Goal: Task Accomplishment & Management: Manage account settings

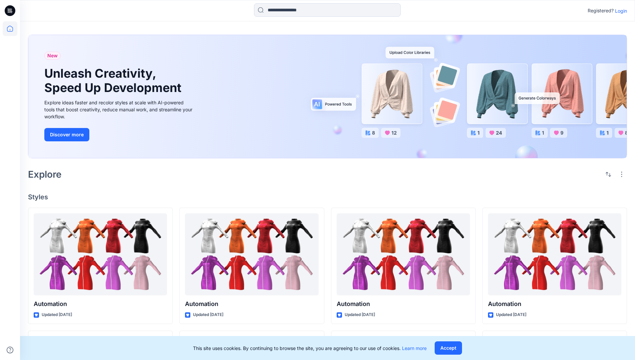
click at [619, 11] on p "Login" at bounding box center [621, 10] width 12 height 7
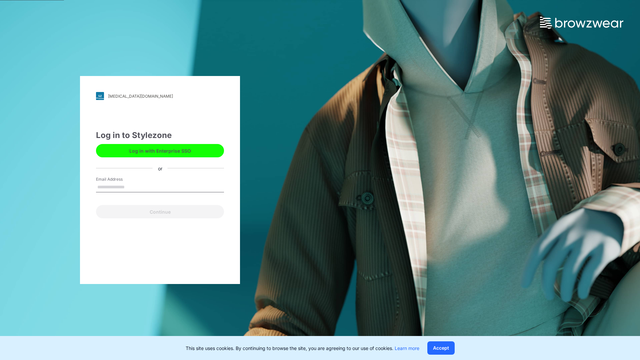
click at [132, 187] on input "Email Address" at bounding box center [160, 187] width 128 height 10
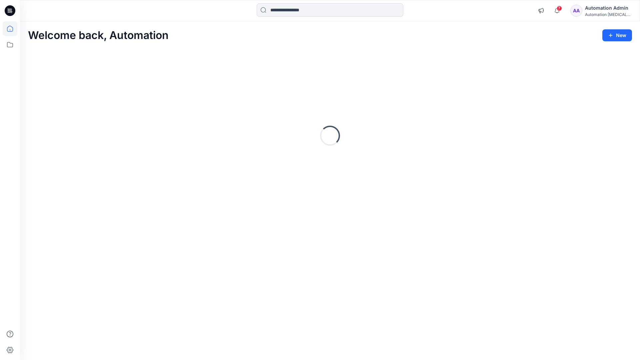
click at [13, 29] on icon at bounding box center [10, 29] width 6 height 6
click at [600, 13] on div "Automation [MEDICAL_DATA]..." at bounding box center [608, 14] width 47 height 5
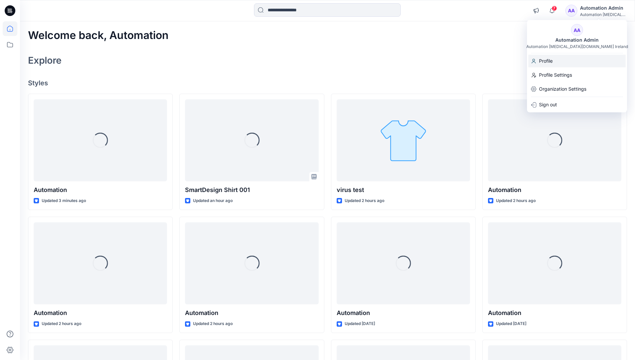
click at [562, 62] on div "Profile" at bounding box center [576, 61] width 97 height 13
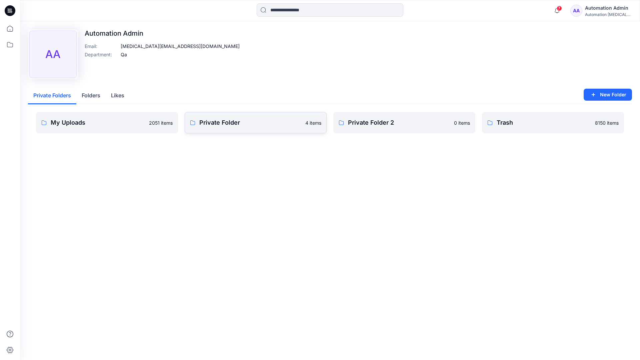
click at [223, 128] on link "Private Folder 4 items" at bounding box center [256, 122] width 142 height 21
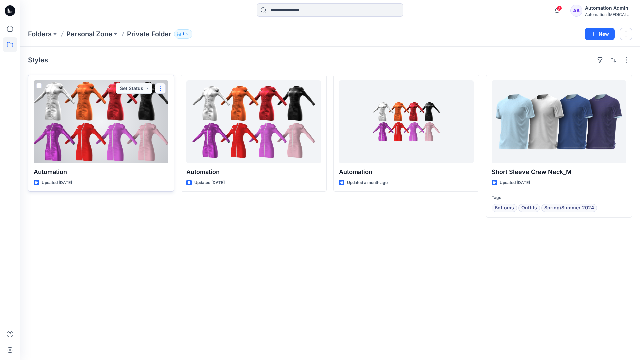
click at [159, 88] on button "button" at bounding box center [160, 88] width 11 height 11
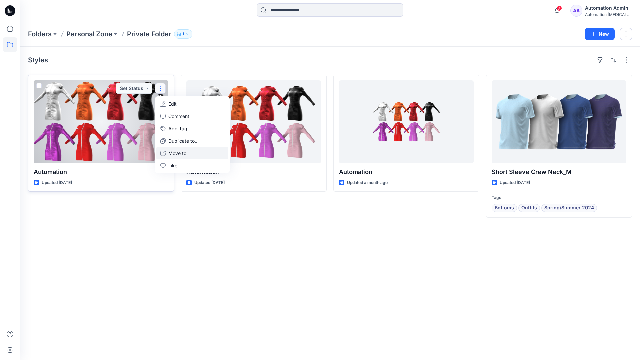
click at [172, 151] on p "Move to" at bounding box center [177, 153] width 18 height 7
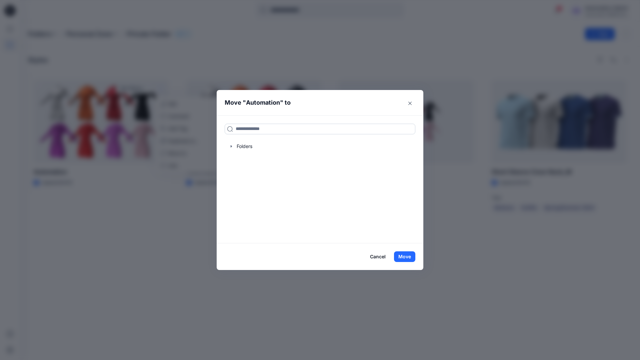
click at [294, 126] on input at bounding box center [320, 129] width 191 height 11
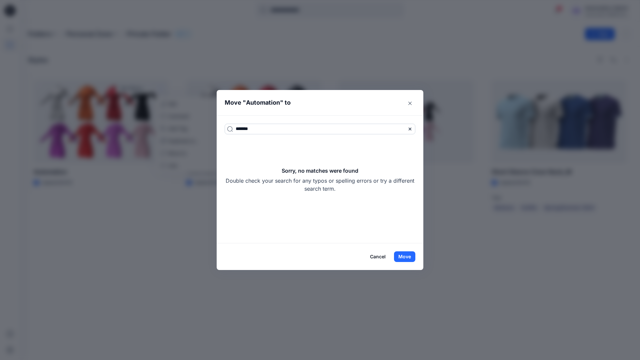
type input "*******"
drag, startPoint x: 294, startPoint y: 126, endPoint x: 346, endPoint y: 188, distance: 81.1
click at [346, 188] on div "Sorry, no matches were found Double check your search for any typos or spelling…" at bounding box center [320, 180] width 191 height 26
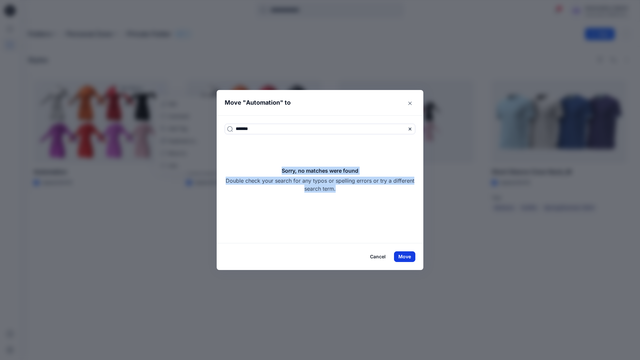
click at [410, 256] on button "Move" at bounding box center [404, 256] width 21 height 11
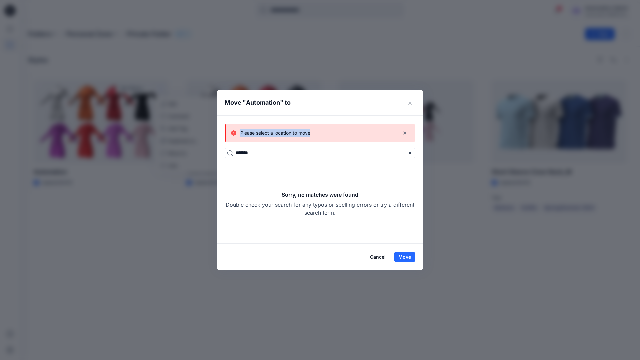
drag, startPoint x: 410, startPoint y: 256, endPoint x: 311, endPoint y: 133, distance: 157.6
click at [311, 133] on div "Please select a location to move" at bounding box center [312, 133] width 163 height 8
click at [380, 256] on button "Cancel" at bounding box center [378, 257] width 24 height 11
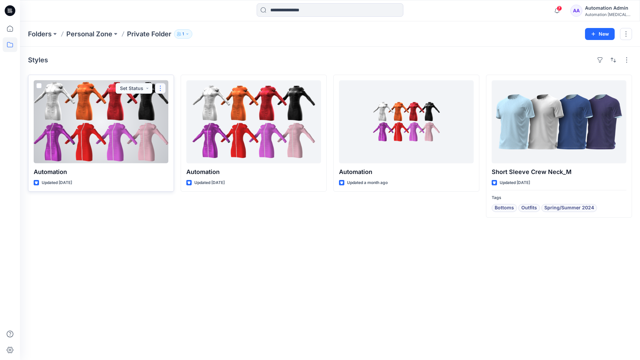
click at [161, 88] on button "button" at bounding box center [160, 88] width 11 height 11
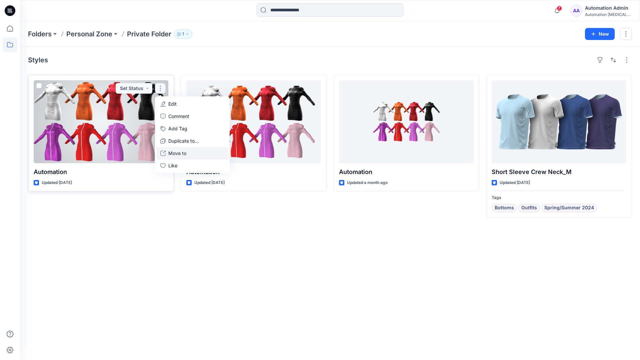
click at [181, 152] on p "Move to" at bounding box center [177, 153] width 18 height 7
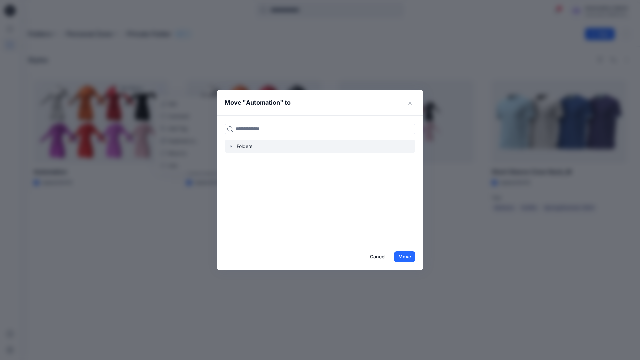
click at [232, 147] on icon "button" at bounding box center [231, 146] width 5 height 5
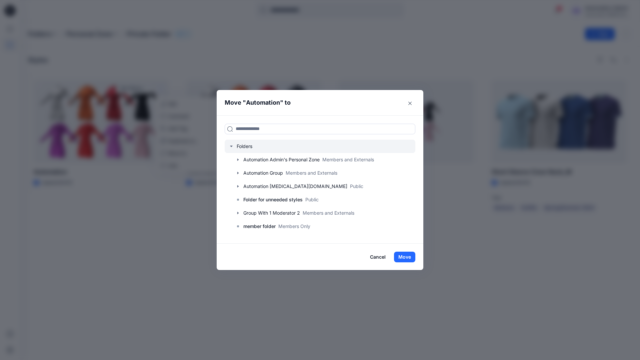
scroll to position [66, 0]
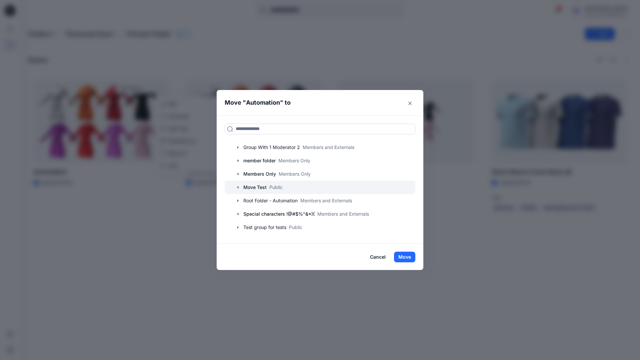
click at [259, 187] on p "Move Test" at bounding box center [254, 187] width 23 height 8
click at [406, 257] on button "Move" at bounding box center [404, 257] width 21 height 11
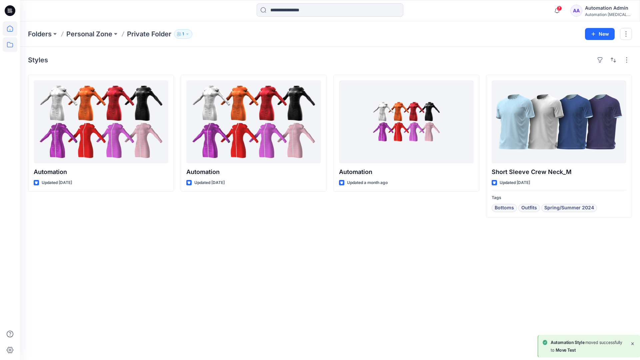
click at [11, 27] on icon at bounding box center [10, 28] width 15 height 15
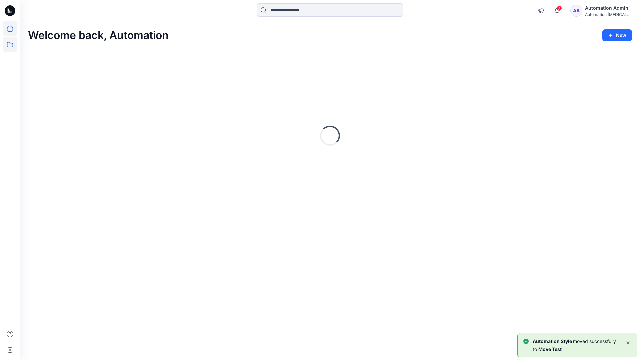
click at [11, 44] on icon at bounding box center [10, 44] width 15 height 15
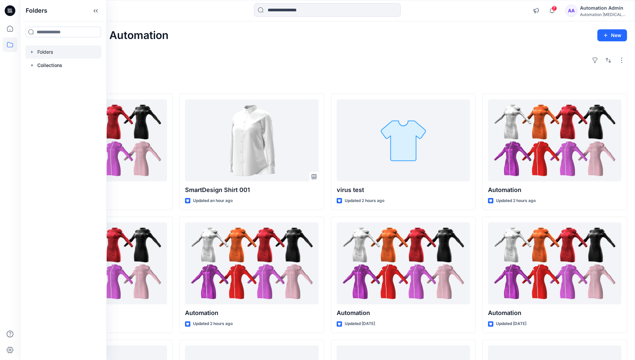
click at [44, 53] on div at bounding box center [63, 51] width 76 height 13
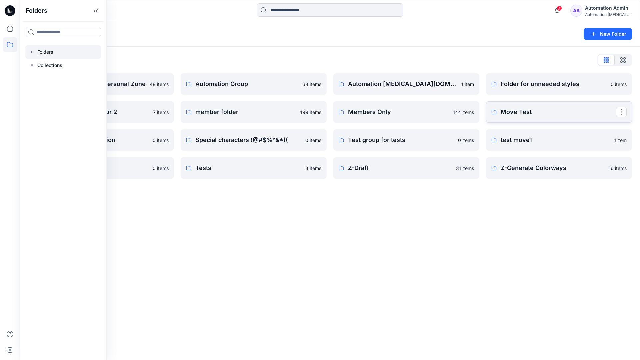
click at [605, 119] on link "Move Test" at bounding box center [559, 111] width 146 height 21
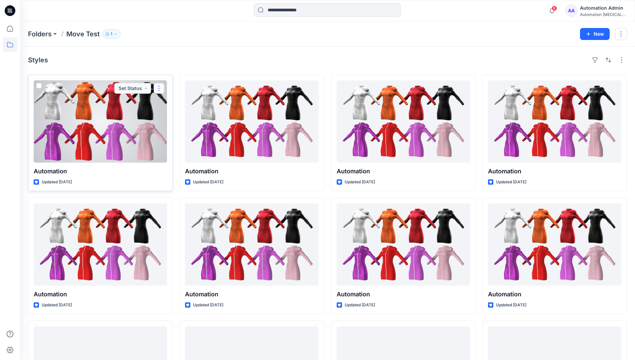
click at [159, 89] on button "button" at bounding box center [159, 88] width 11 height 11
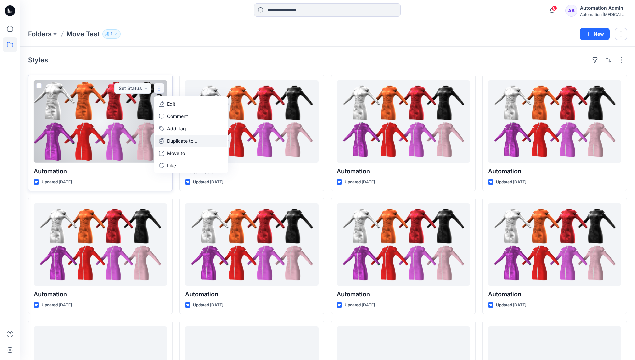
click at [172, 138] on p "Duplicate to..." at bounding box center [182, 140] width 30 height 7
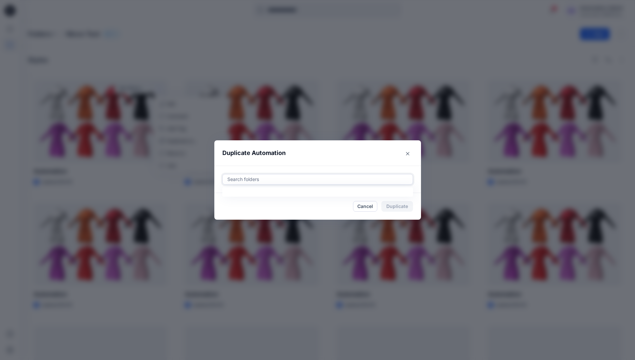
click at [248, 176] on div at bounding box center [318, 179] width 182 height 8
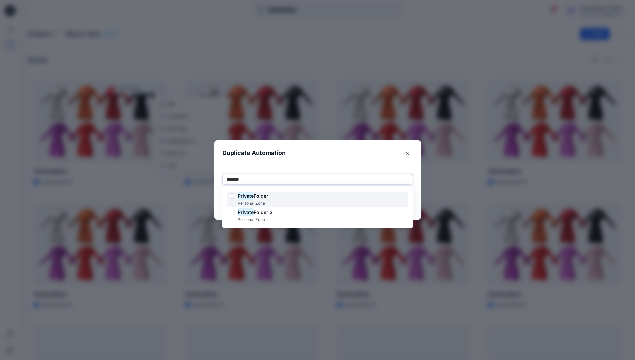
click at [262, 194] on span "Folder" at bounding box center [261, 196] width 15 height 6
type input "*******"
click at [317, 159] on header "Duplicate Automation" at bounding box center [310, 152] width 193 height 25
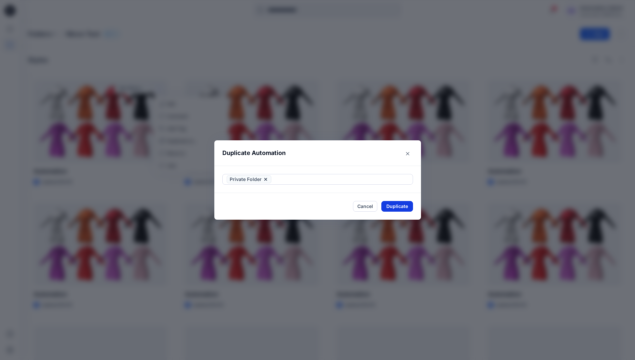
click at [404, 203] on button "Duplicate" at bounding box center [397, 206] width 32 height 11
click at [407, 206] on button "Close" at bounding box center [402, 206] width 22 height 11
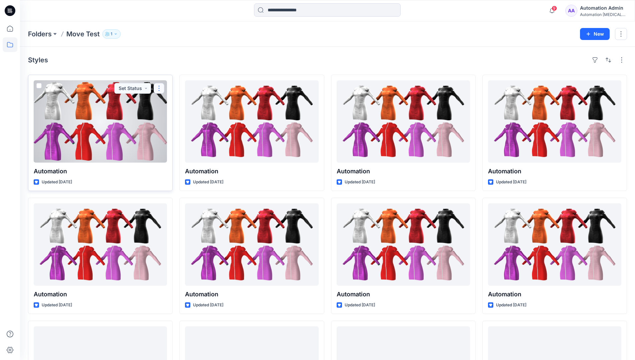
click at [159, 88] on button "button" at bounding box center [159, 88] width 11 height 11
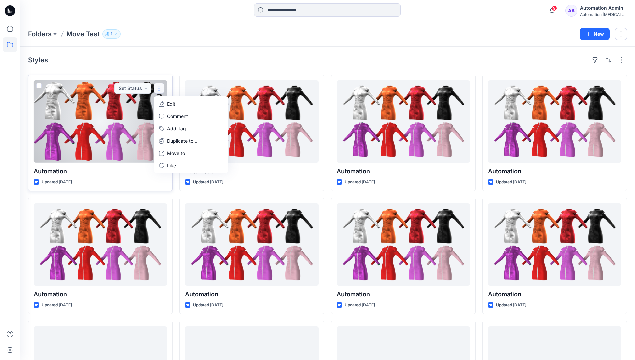
click at [169, 104] on p "Edit" at bounding box center [171, 103] width 8 height 7
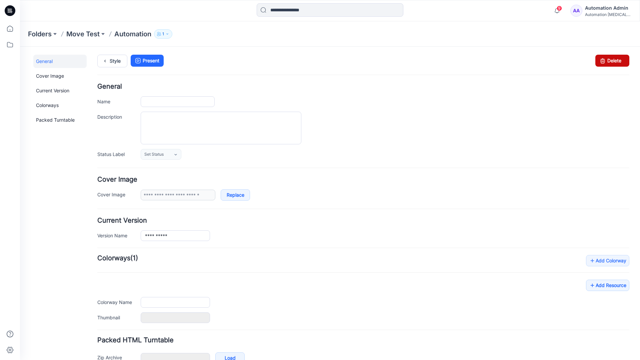
click at [598, 62] on icon at bounding box center [602, 61] width 9 height 12
type input "**********"
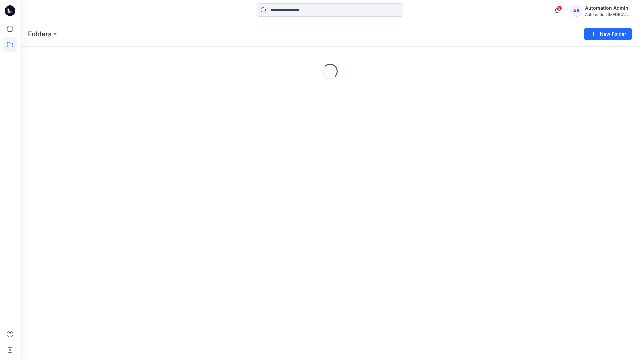
click at [596, 9] on div "Automation Admin" at bounding box center [608, 8] width 47 height 8
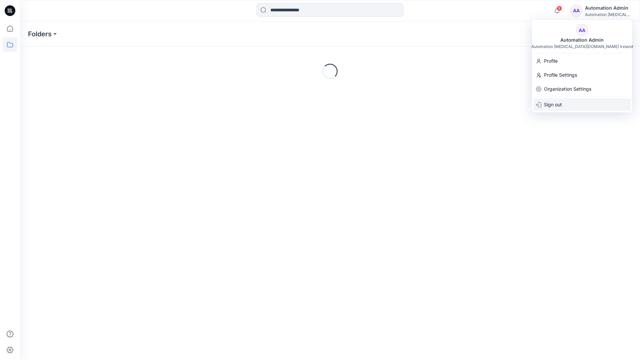
click at [554, 102] on p "Sign out" at bounding box center [553, 104] width 18 height 13
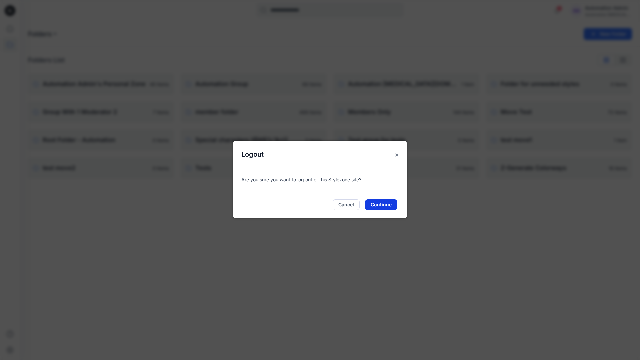
click at [386, 203] on button "Continue" at bounding box center [381, 204] width 32 height 11
